Goal: Transaction & Acquisition: Purchase product/service

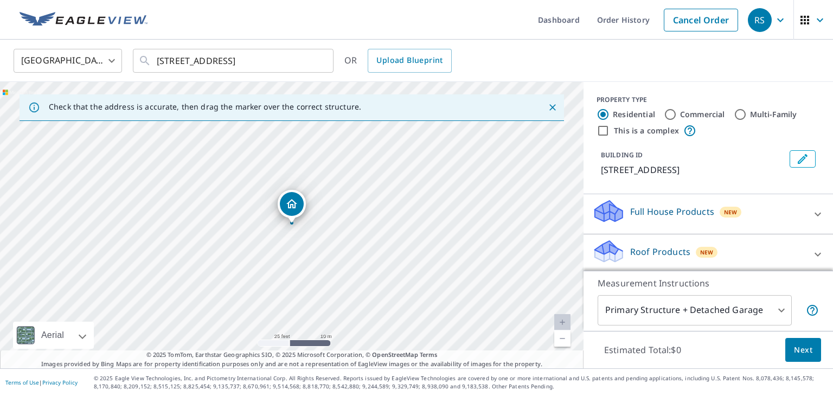
click at [288, 205] on icon "Dropped pin, building 1, Residential property, 2541 SE Marius St Port Saint Luc…" at bounding box center [291, 203] width 11 height 9
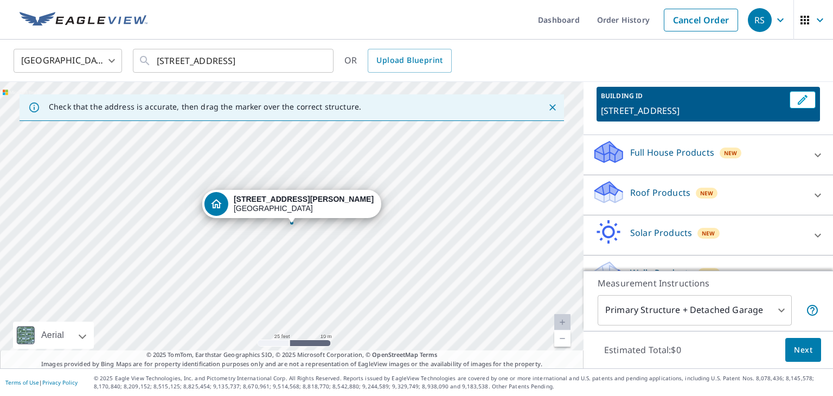
scroll to position [97, 0]
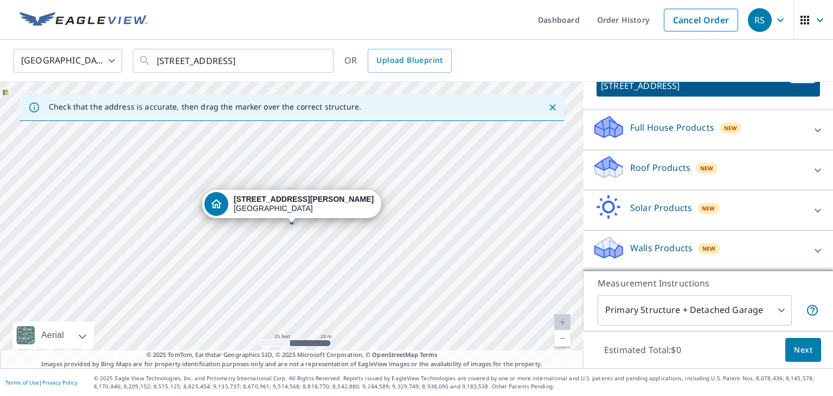
click at [706, 160] on div "Roof Products New" at bounding box center [698, 170] width 213 height 31
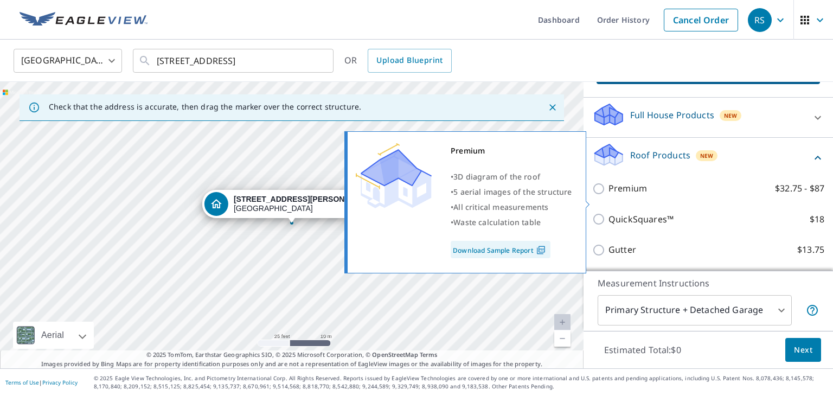
click at [660, 195] on label "Premium $32.75 - $87" at bounding box center [717, 189] width 216 height 14
click at [609, 195] on input "Premium $32.75 - $87" at bounding box center [600, 188] width 16 height 13
checkbox input "true"
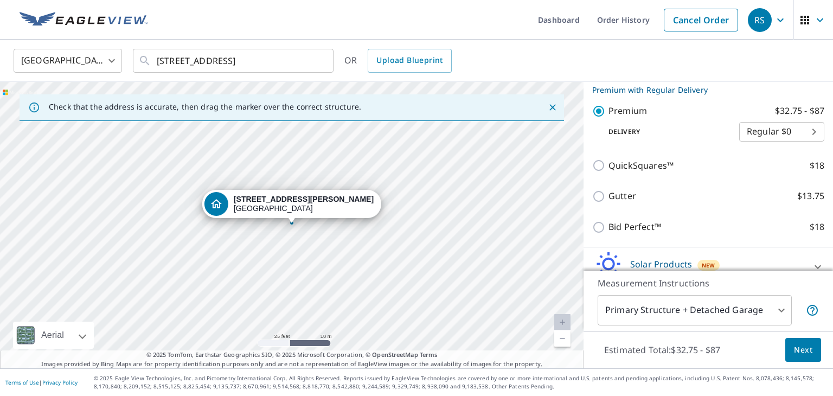
scroll to position [187, 0]
click at [800, 359] on button "Next" at bounding box center [804, 350] width 36 height 24
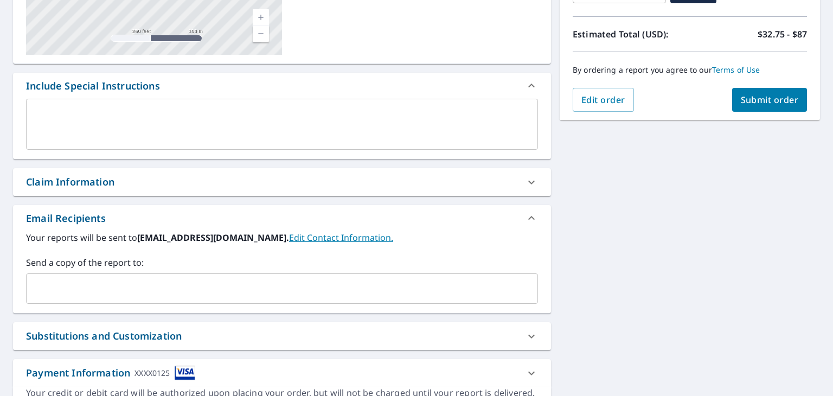
scroll to position [231, 0]
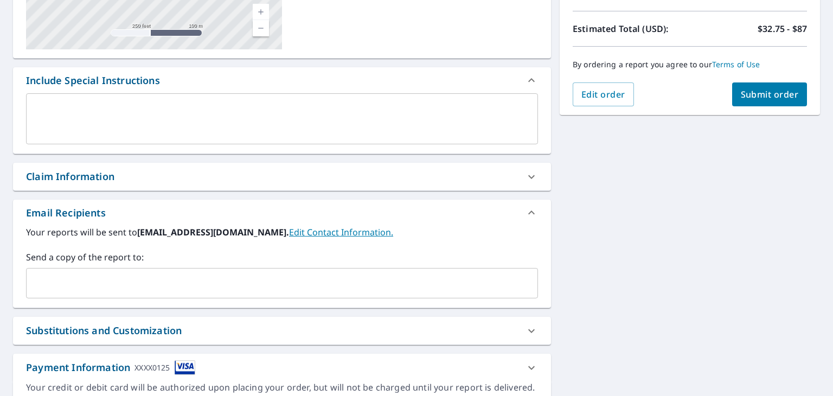
click at [378, 289] on input "text" at bounding box center [274, 283] width 486 height 21
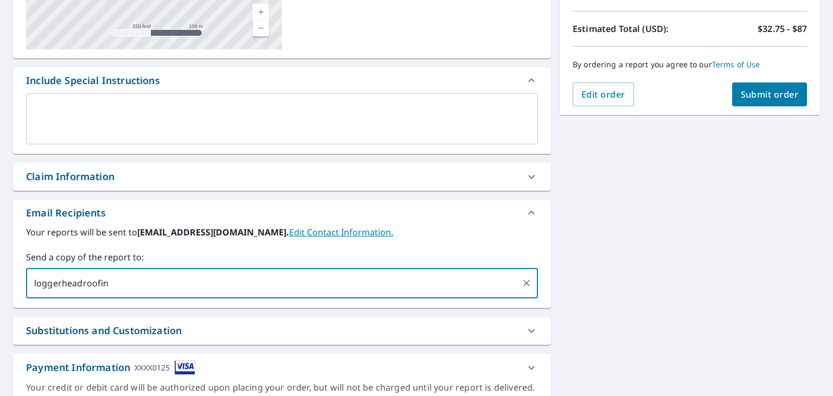
type input "loggerheadroofing"
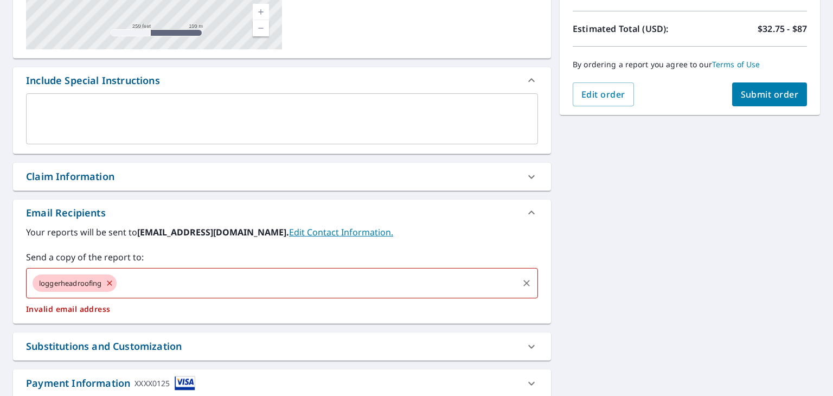
checkbox input "true"
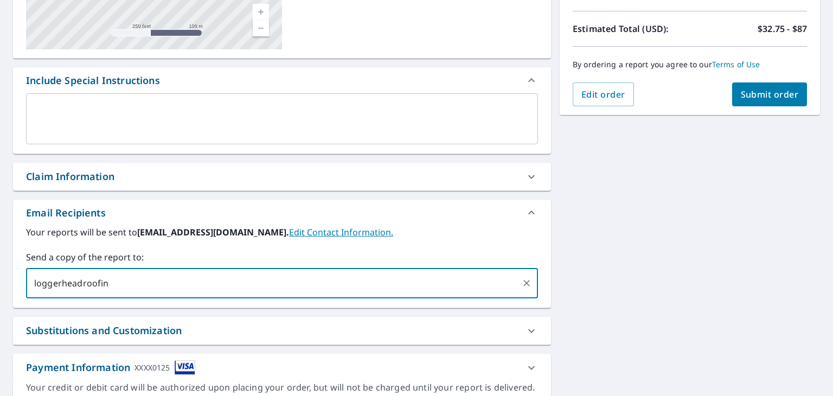
type input "loggerheadroofing"
checkbox input "true"
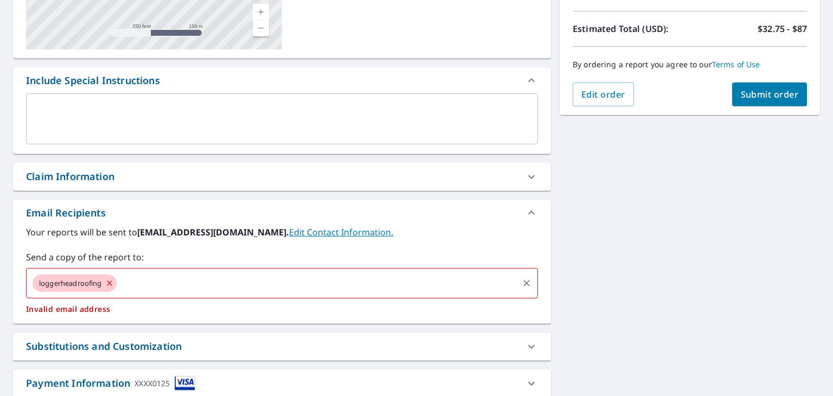
type input "l"
checkbox input "true"
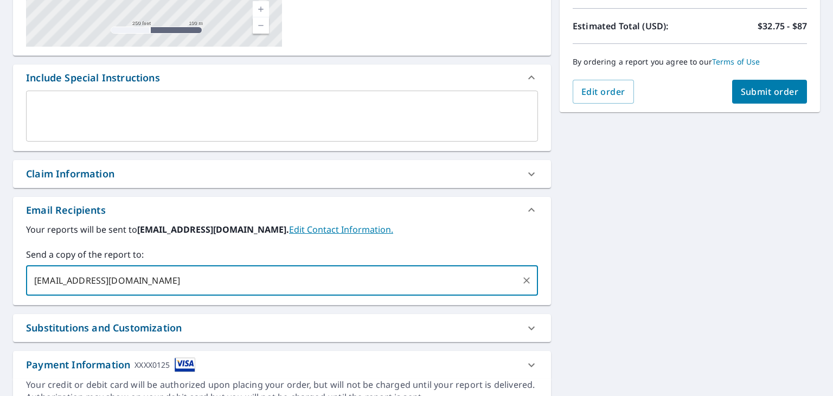
scroll to position [234, 0]
type input "[EMAIL_ADDRESS][DOMAIN_NAME]"
click at [777, 86] on span "Submit order" at bounding box center [770, 91] width 58 height 12
checkbox input "true"
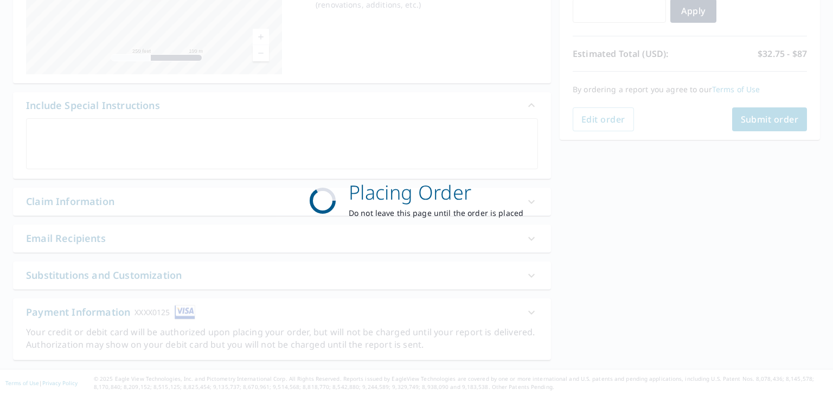
scroll to position [206, 0]
